Goal: Communication & Community: Ask a question

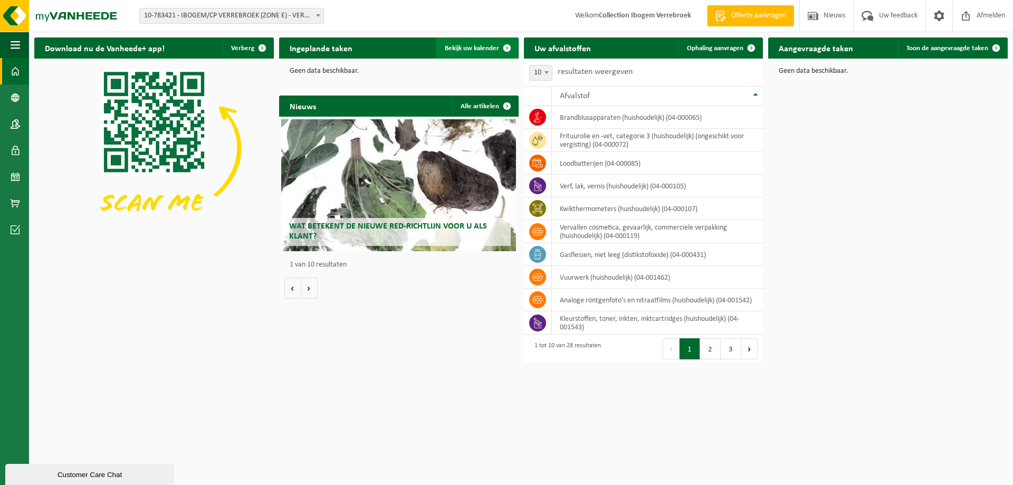
click at [455, 45] on span "Bekijk uw kalender" at bounding box center [472, 48] width 54 height 7
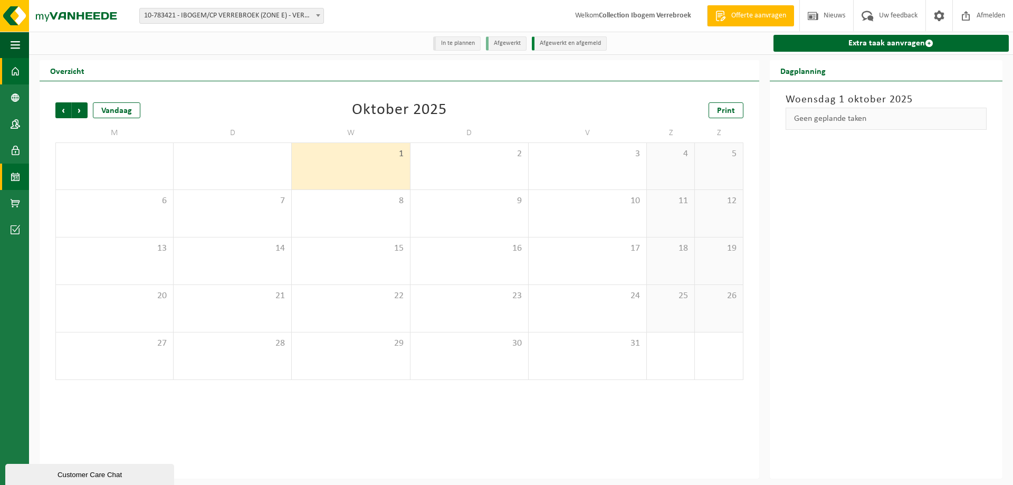
click at [16, 74] on span at bounding box center [15, 71] width 9 height 26
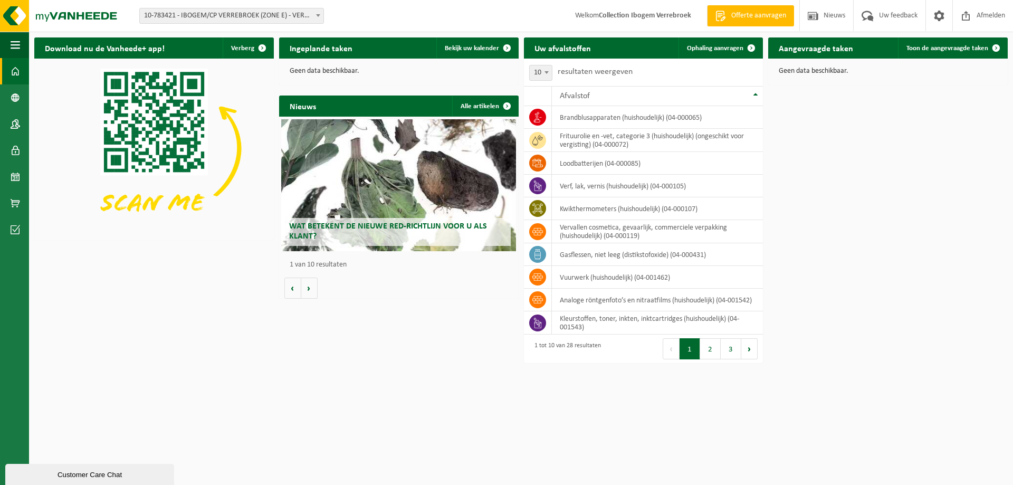
click at [69, 467] on button "Customer Care Chat" at bounding box center [89, 474] width 169 height 21
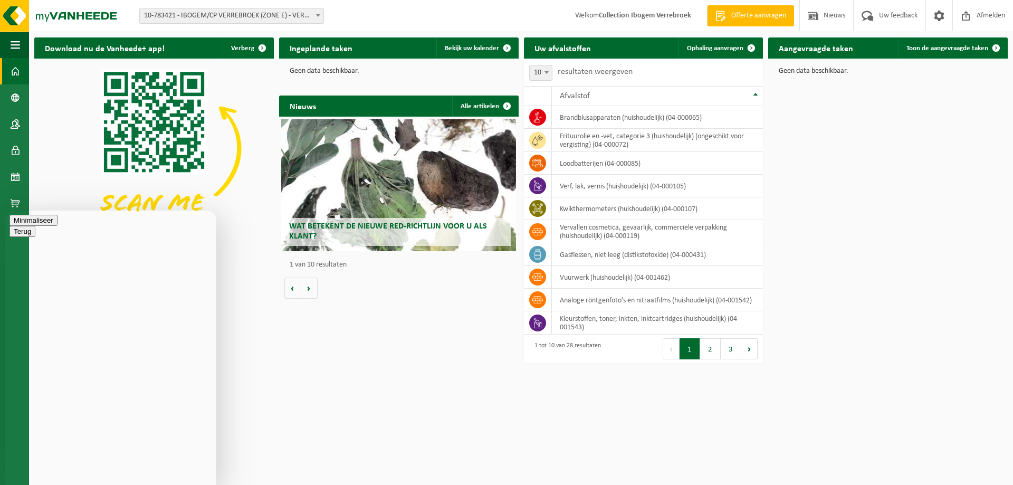
type textarea "B"
type textarea "Goedemorgen"
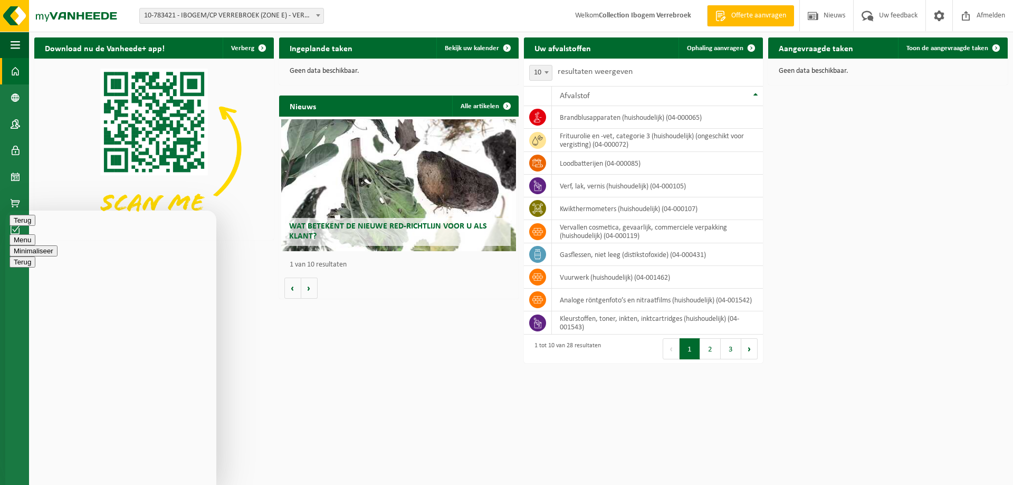
drag, startPoint x: 112, startPoint y: 471, endPoint x: 151, endPoint y: 471, distance: 39.0
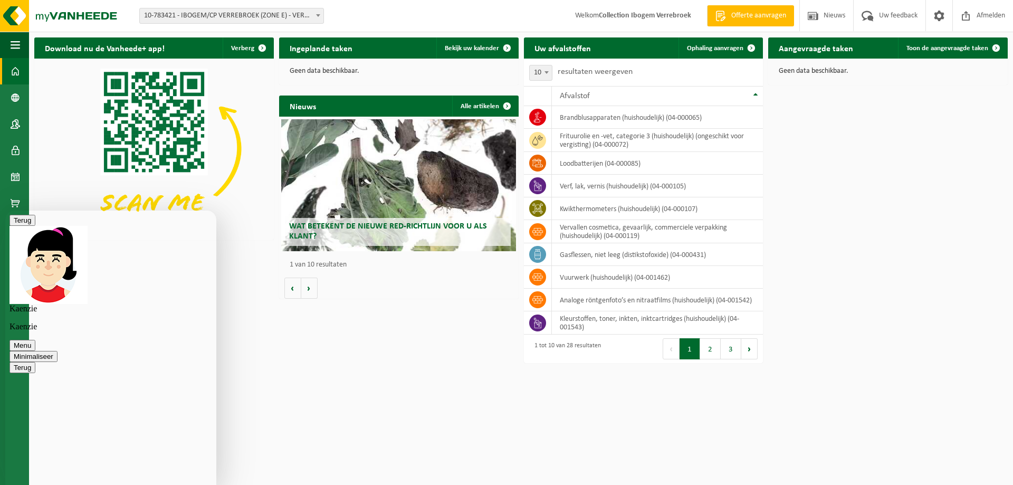
drag, startPoint x: 130, startPoint y: 469, endPoint x: 170, endPoint y: 470, distance: 40.1
type textarea "Weet u al iets van Matthias van de ophaling in RP VERREBROEK ( IBOGEM ) 10 - 78…"
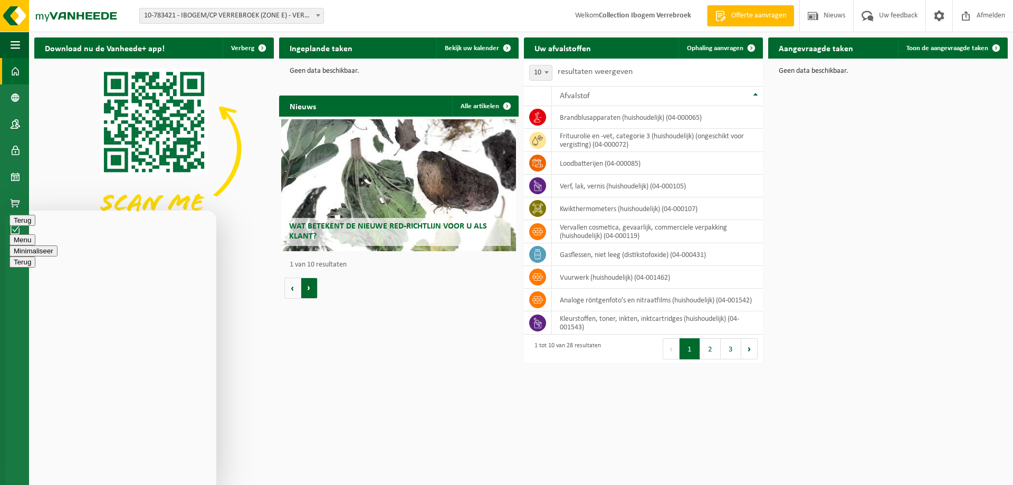
click at [312, 286] on button "Volgende" at bounding box center [309, 287] width 16 height 21
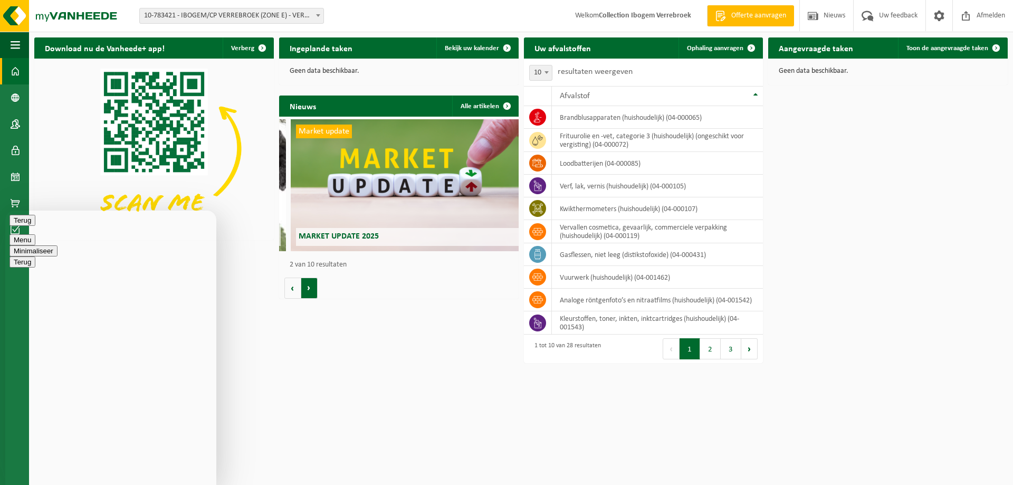
scroll to position [0, 240]
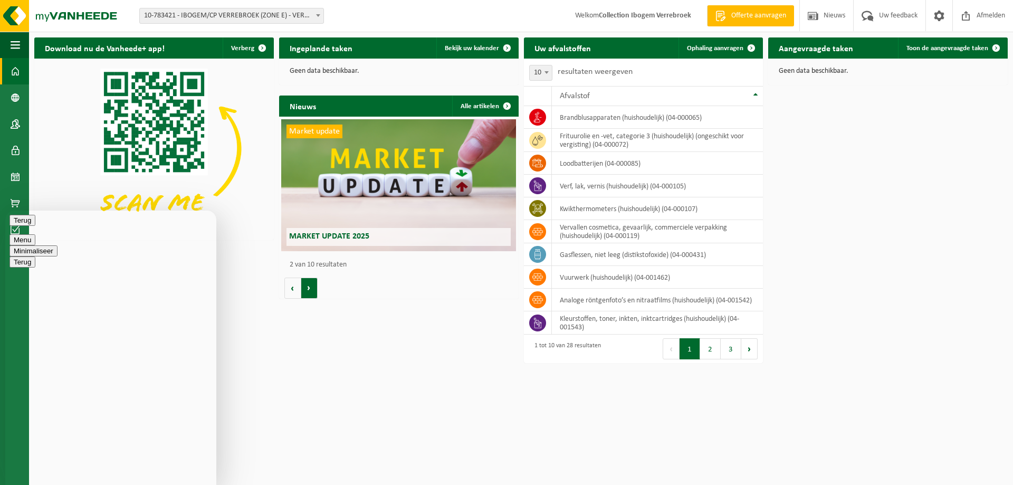
click at [312, 286] on button "Volgende" at bounding box center [309, 287] width 16 height 21
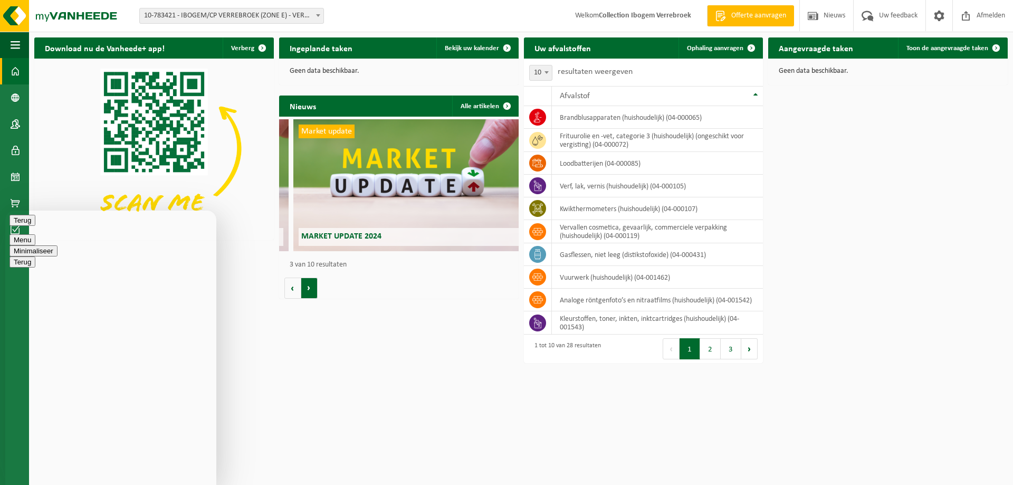
scroll to position [0, 478]
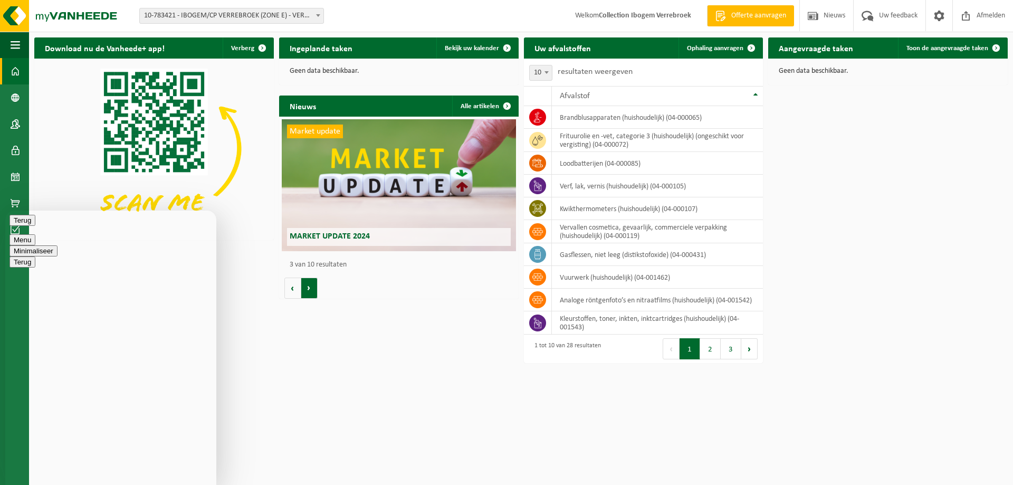
click at [312, 286] on button "Volgende" at bounding box center [309, 287] width 16 height 21
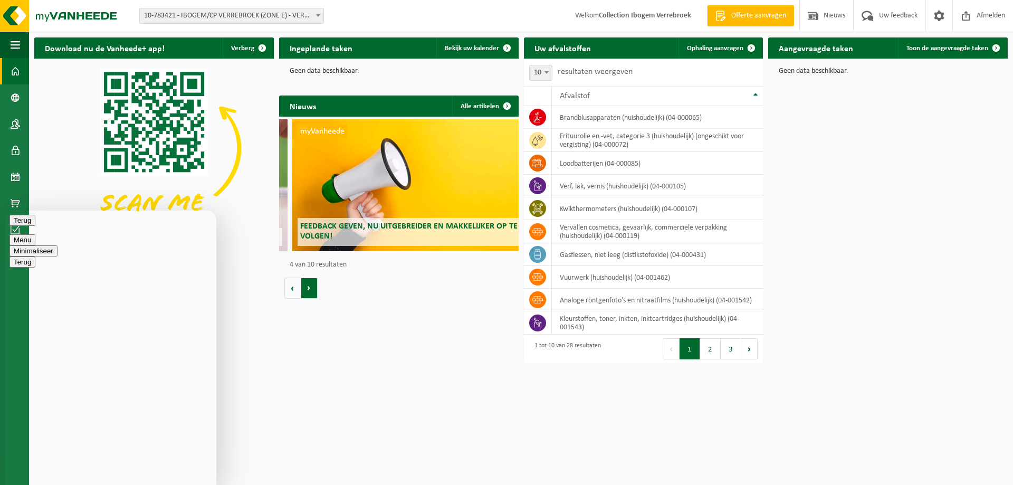
scroll to position [0, 718]
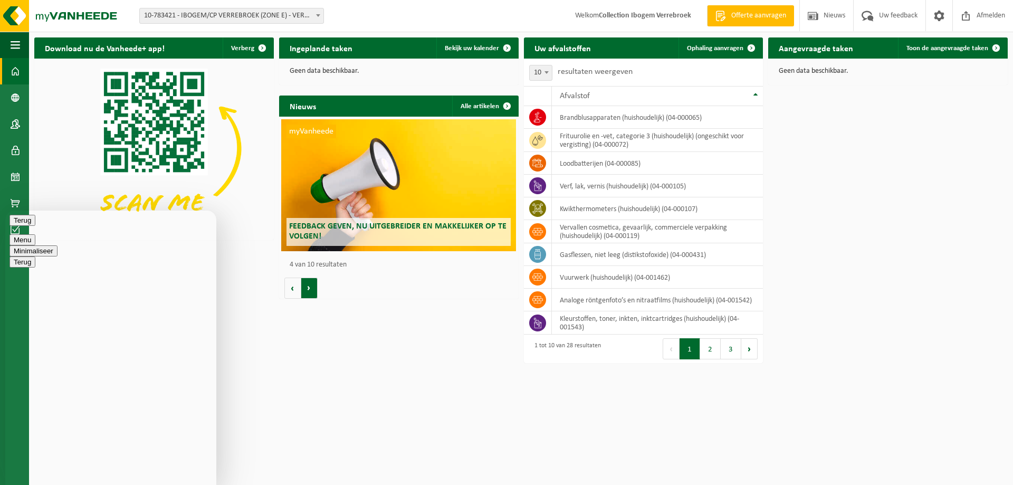
click at [312, 286] on button "Volgende" at bounding box center [309, 287] width 16 height 21
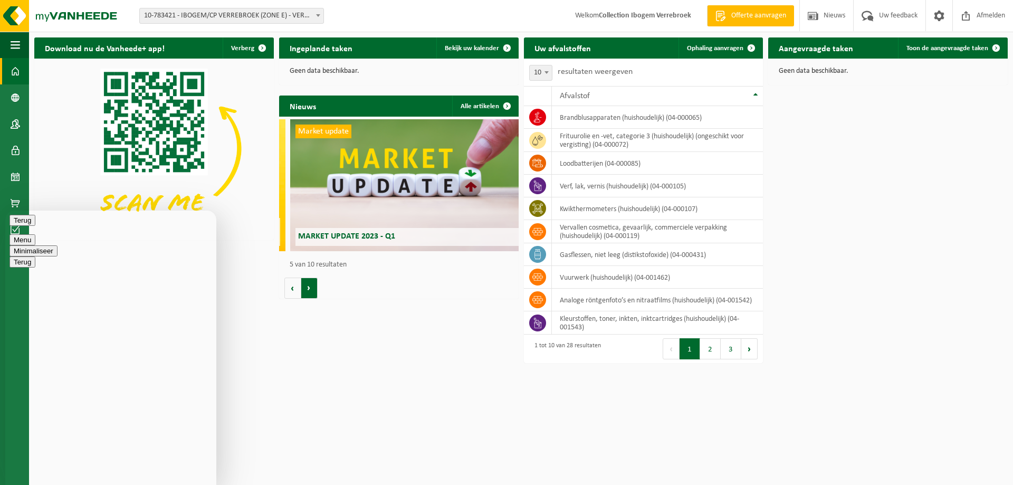
scroll to position [0, 957]
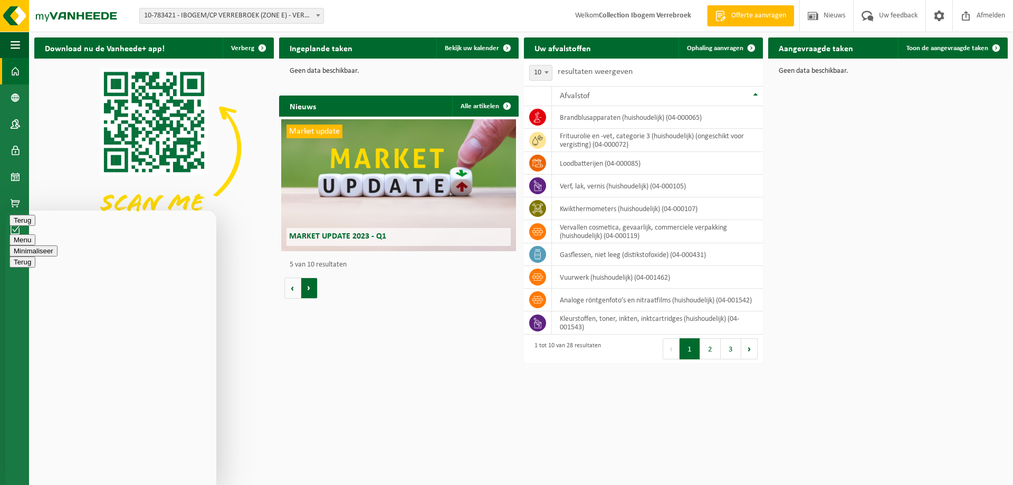
click at [312, 286] on button "Volgende" at bounding box center [309, 287] width 16 height 21
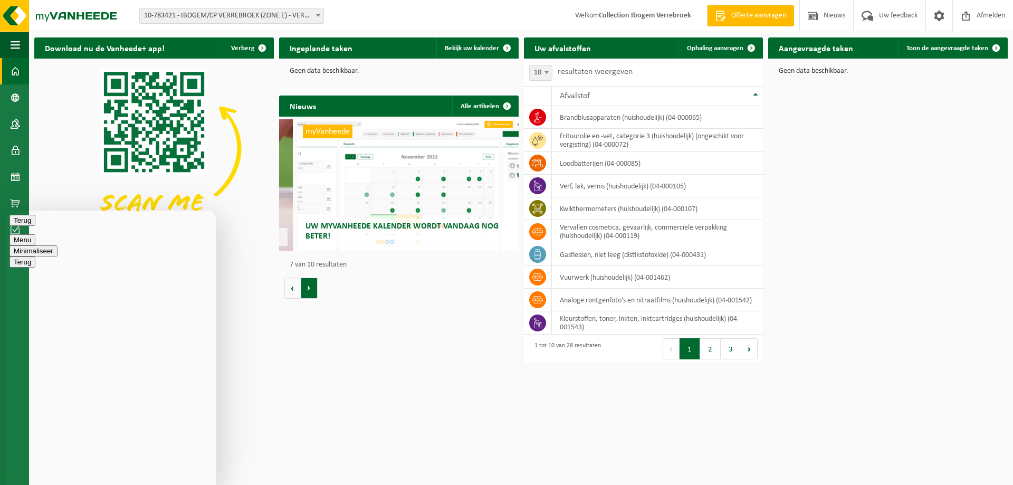
scroll to position [0, 1436]
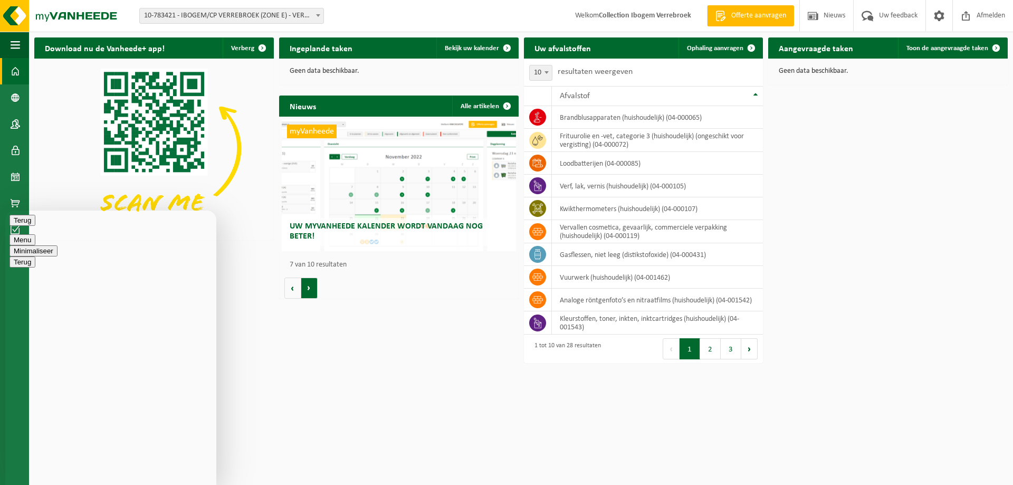
click at [312, 286] on button "Volgende" at bounding box center [309, 287] width 16 height 21
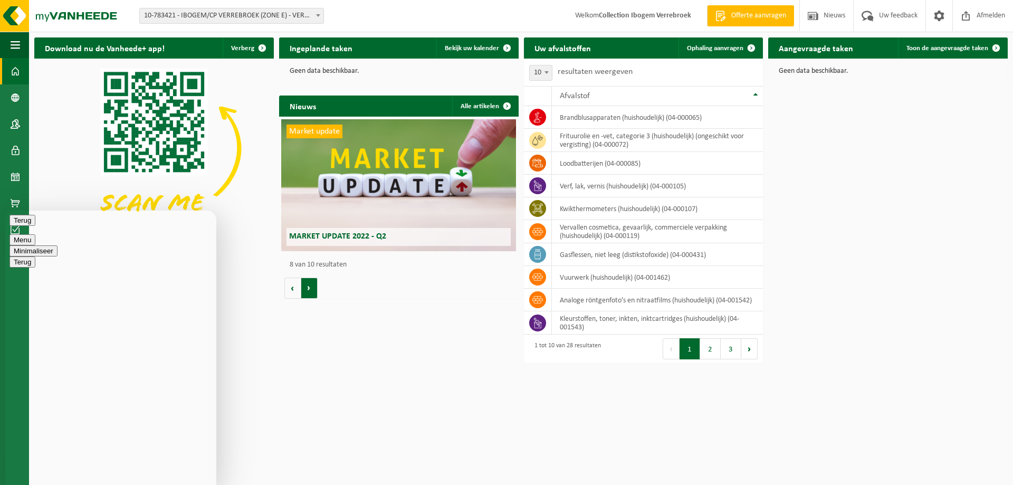
click at [312, 286] on button "Volgende" at bounding box center [309, 287] width 16 height 21
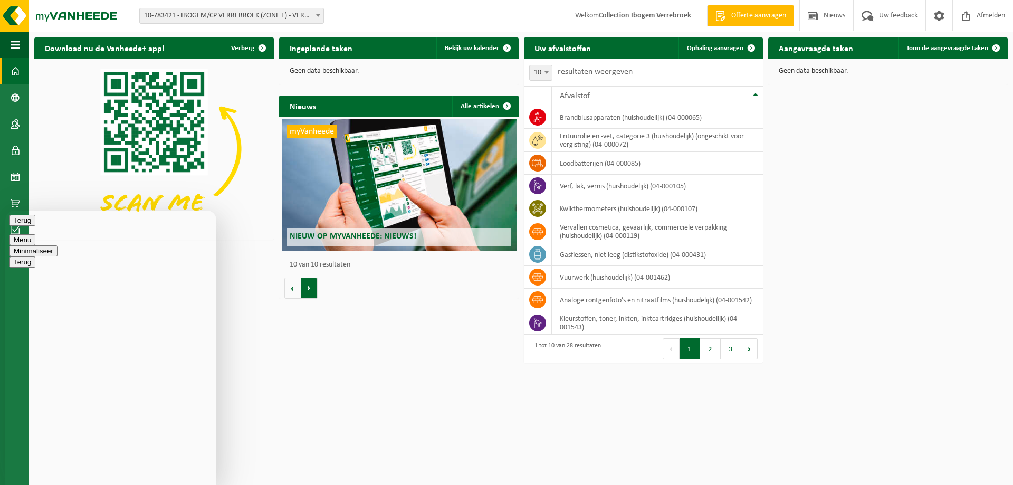
scroll to position [0, 2154]
click at [35, 234] on button "Menu" at bounding box center [22, 239] width 26 height 11
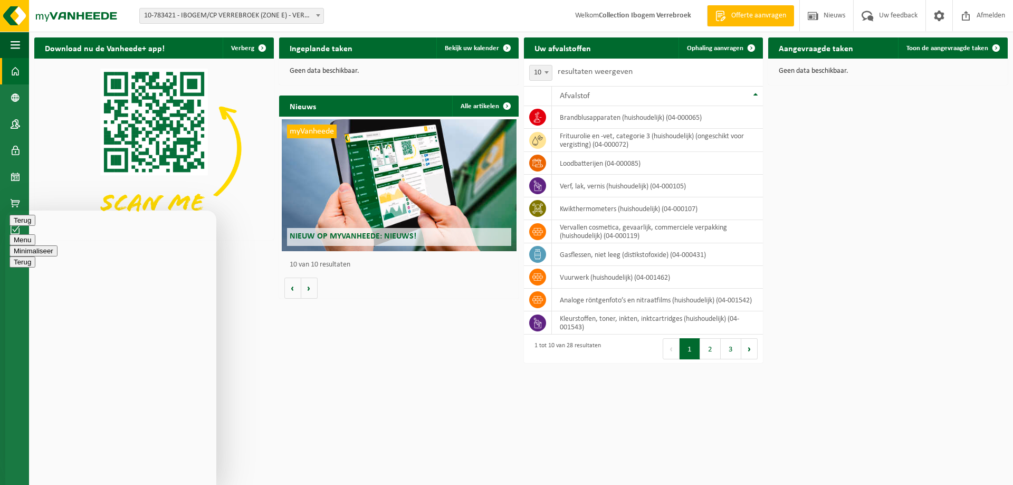
type textarea "Bent u aan het antwoorden ,op het scherm lijkt het van wel, maar duurt wel lang…"
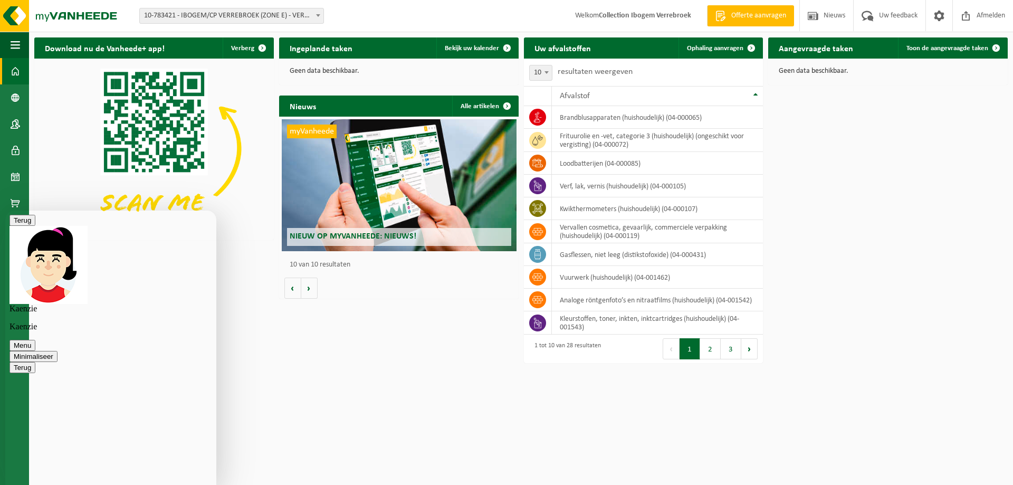
drag, startPoint x: 185, startPoint y: 398, endPoint x: 31, endPoint y: 262, distance: 205.2
copy span "11:08 Weet u al iets van Matthias van de ophaling in RP VERREBROEK ( IBOGEM ) 1…"
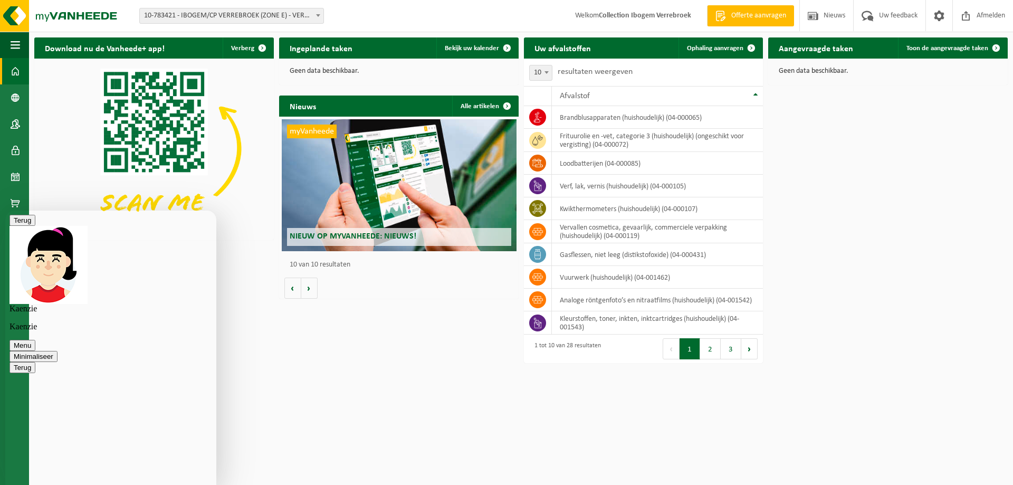
type textarea "o"
type textarea "Ok, ik zal even bellen"
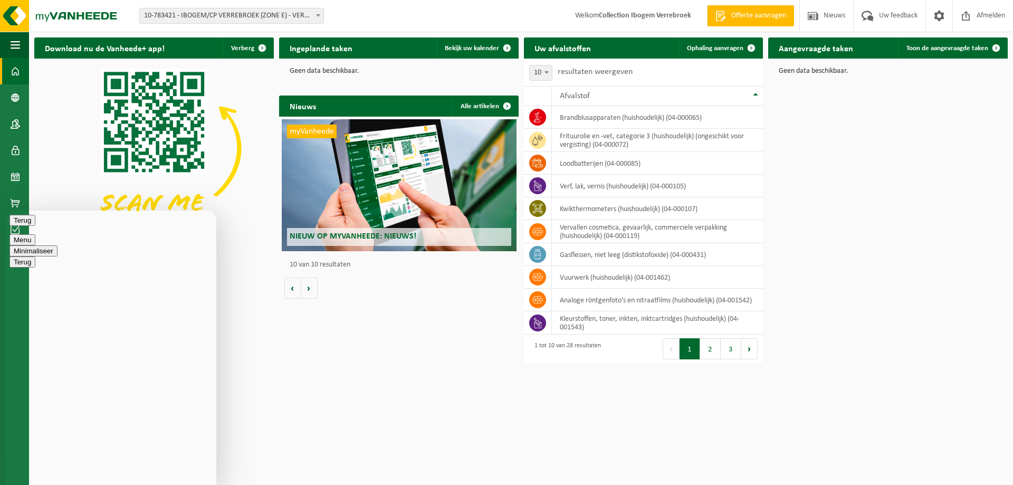
click at [58, 245] on button "Minimaliseer" at bounding box center [33, 250] width 48 height 11
